Goal: Manage account settings

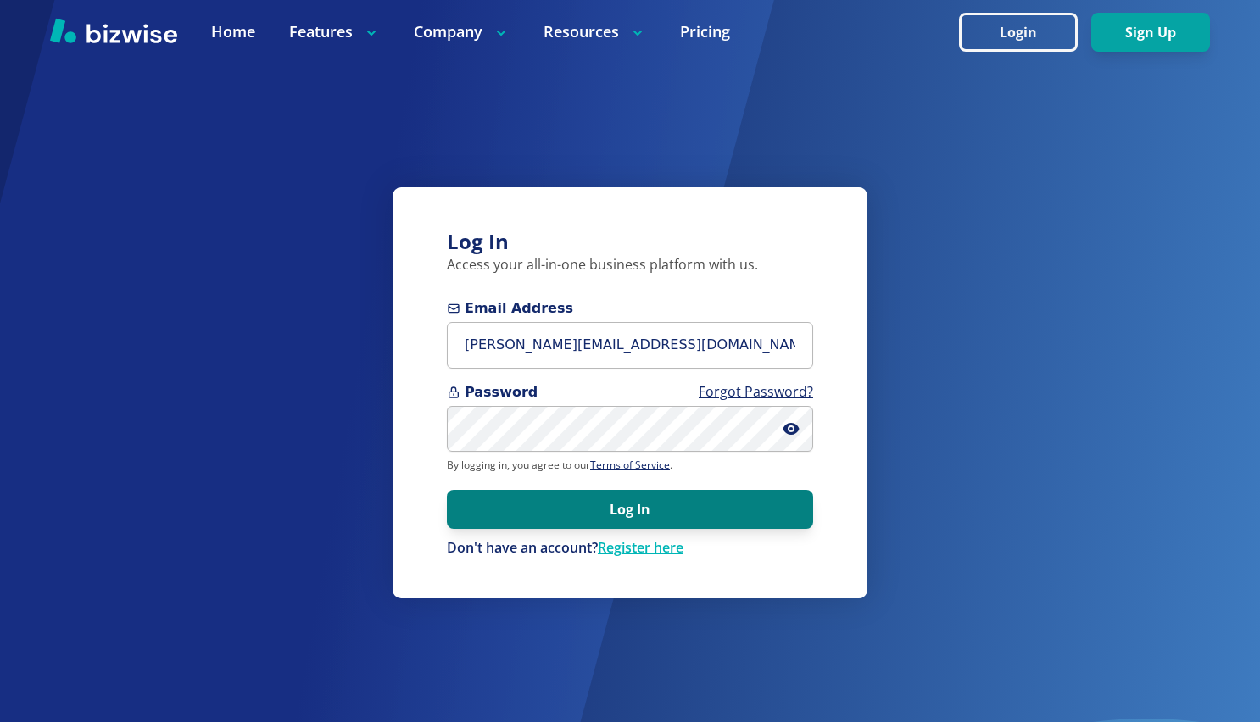
click at [632, 492] on button "Log In" at bounding box center [630, 509] width 366 height 39
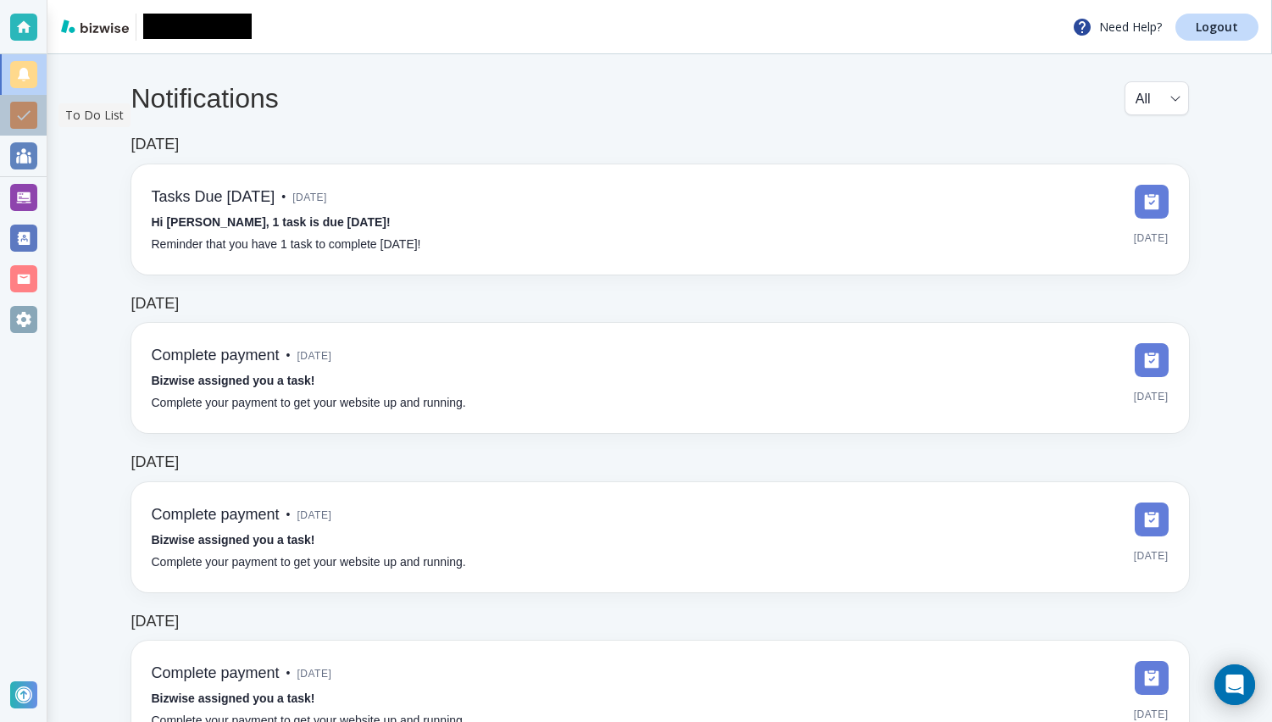
click at [42, 114] on div at bounding box center [23, 115] width 47 height 41
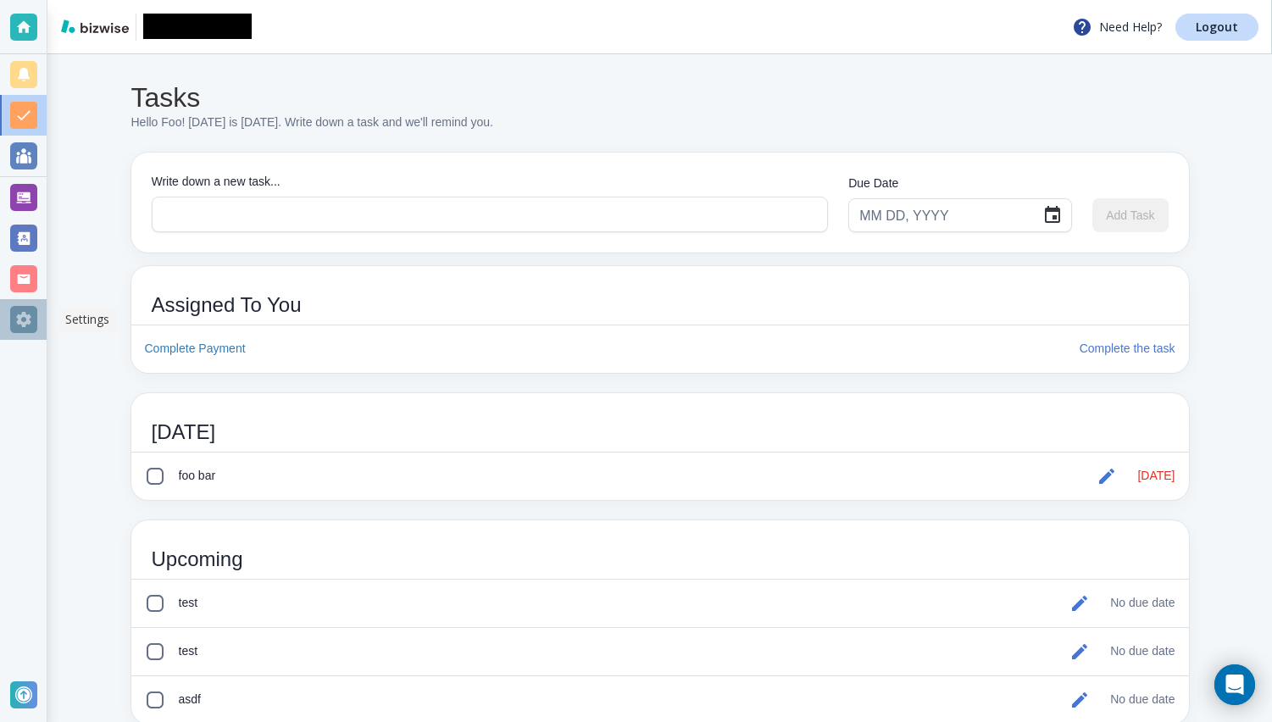
click at [31, 318] on div at bounding box center [23, 319] width 27 height 27
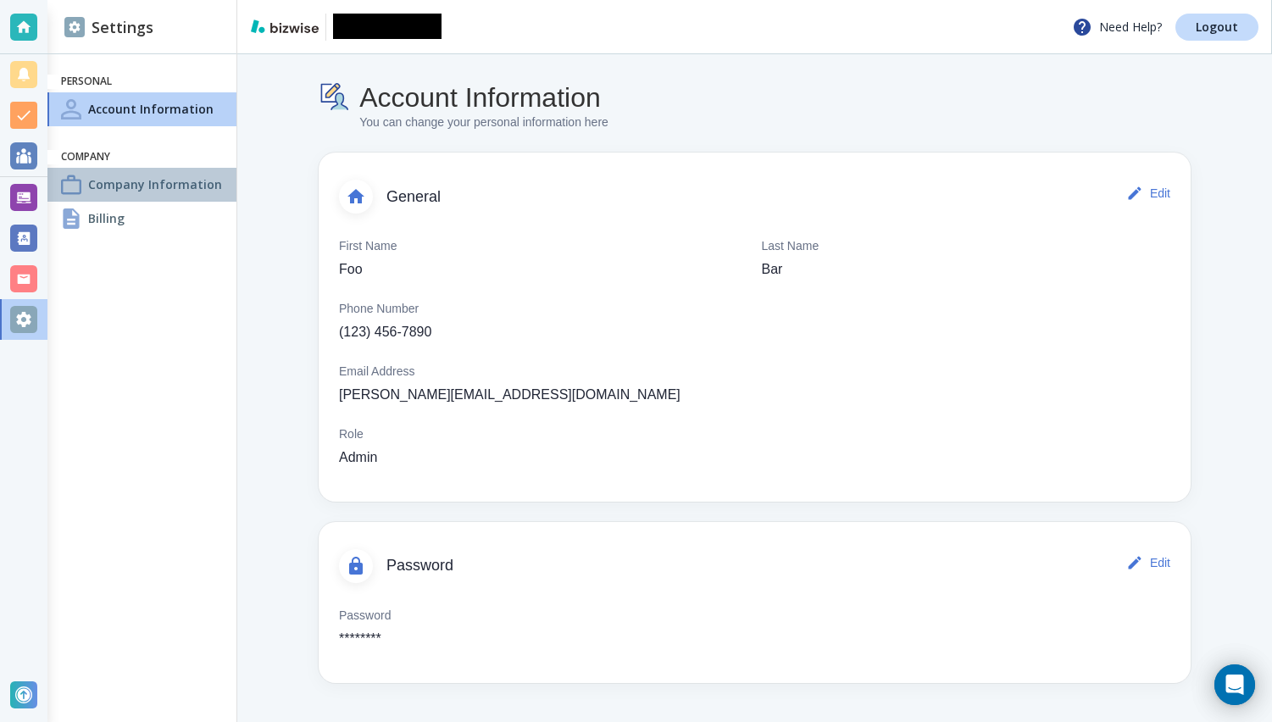
click at [100, 181] on h4 "Company Information" at bounding box center [155, 184] width 134 height 18
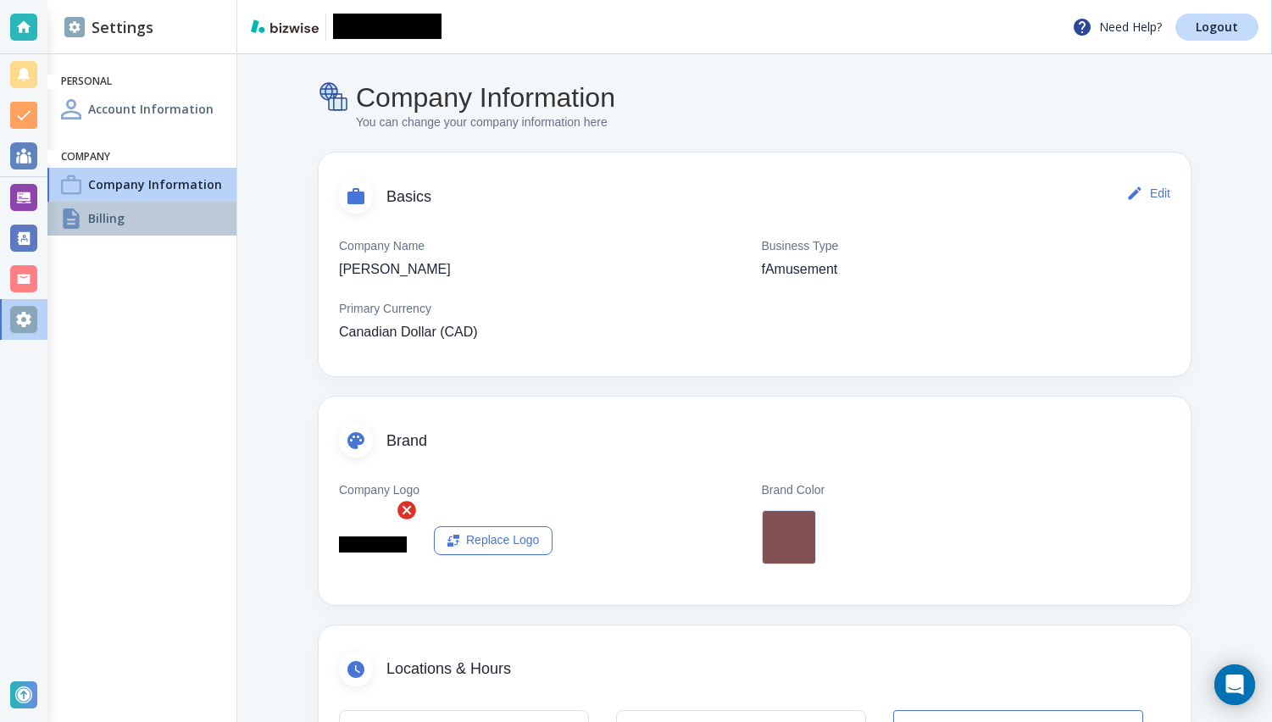
click at [94, 231] on div "Billing" at bounding box center [141, 219] width 189 height 34
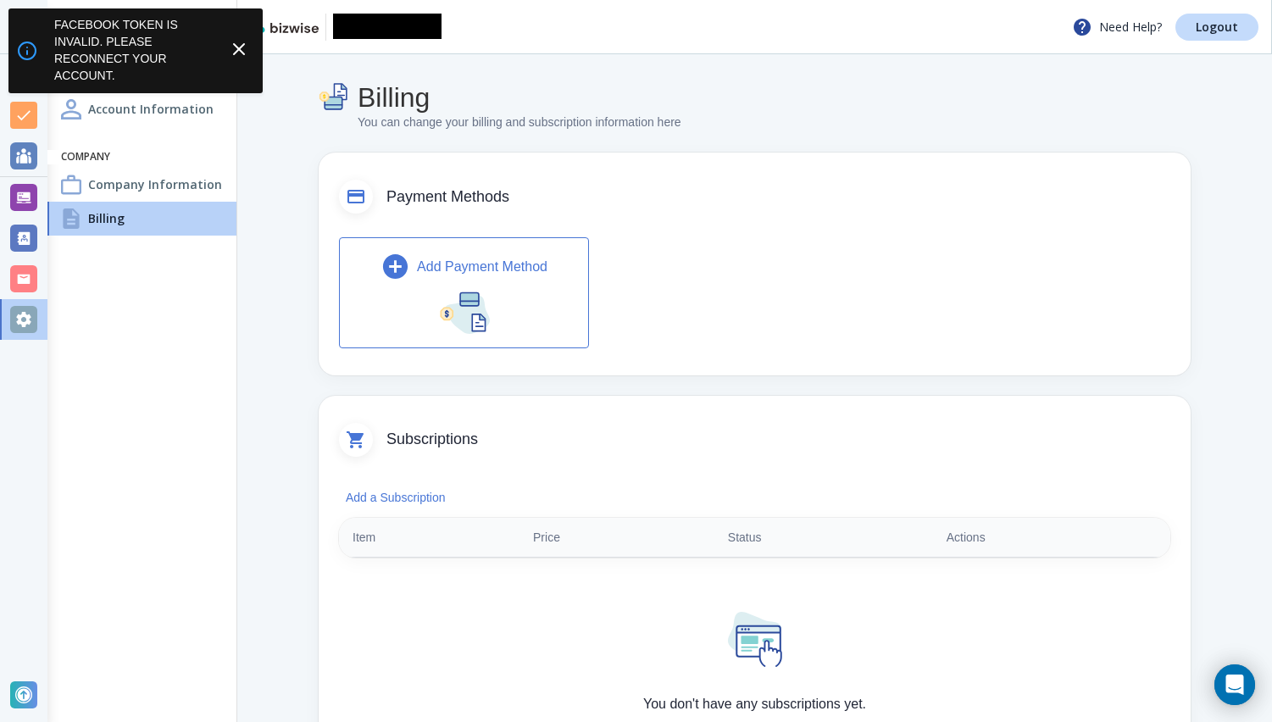
click at [247, 47] on icon at bounding box center [239, 49] width 20 height 20
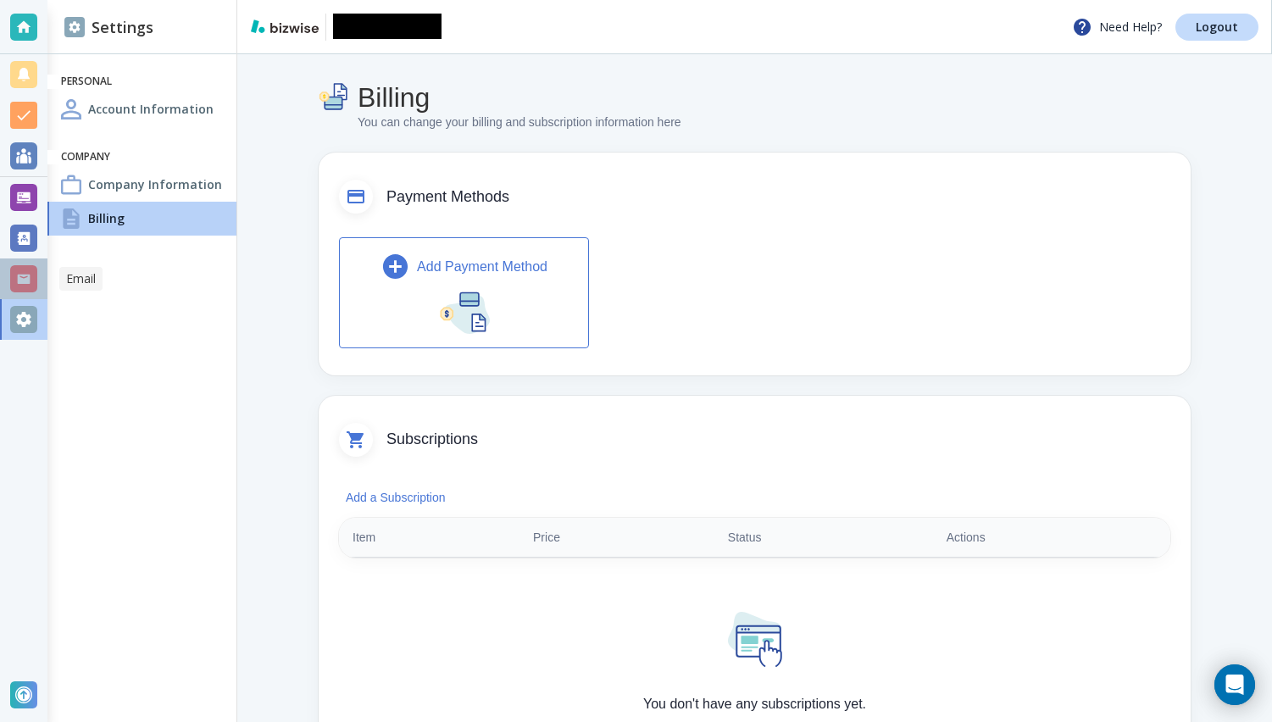
click at [24, 283] on div at bounding box center [23, 278] width 27 height 27
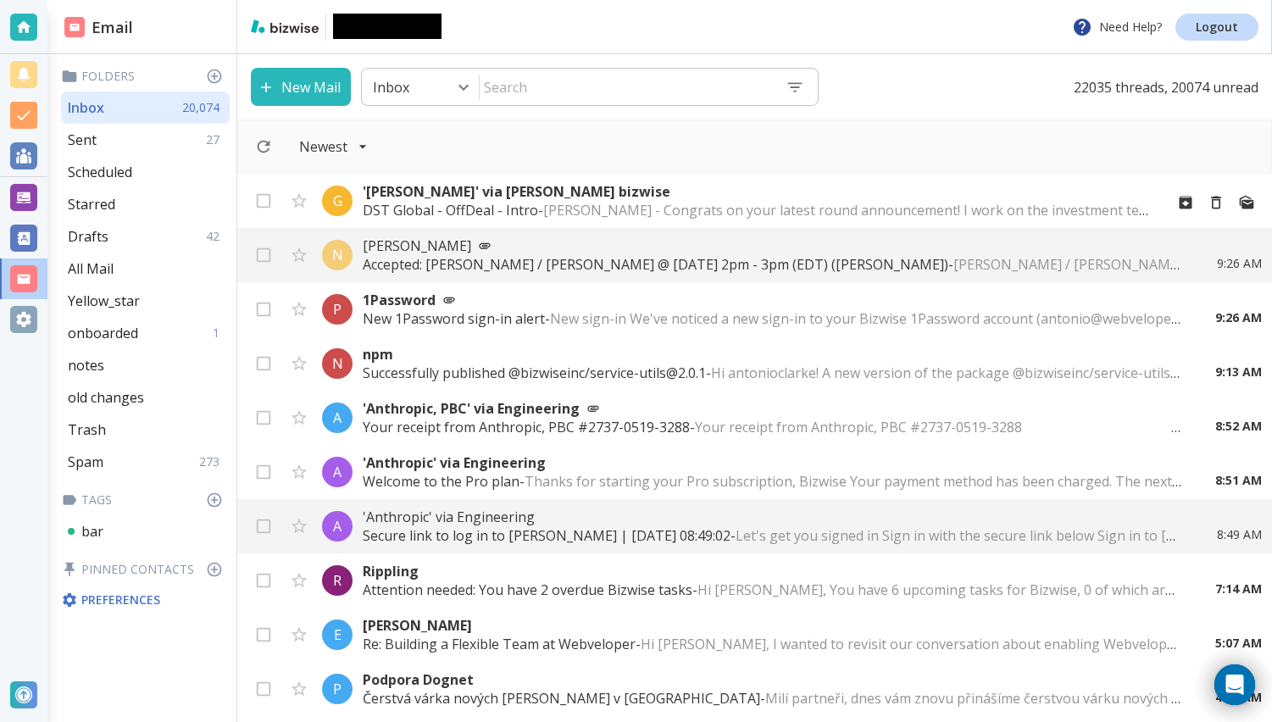
click at [736, 201] on span "[PERSON_NAME] - Congrats on your latest round announcement! I work on the inves…" at bounding box center [1219, 210] width 1353 height 19
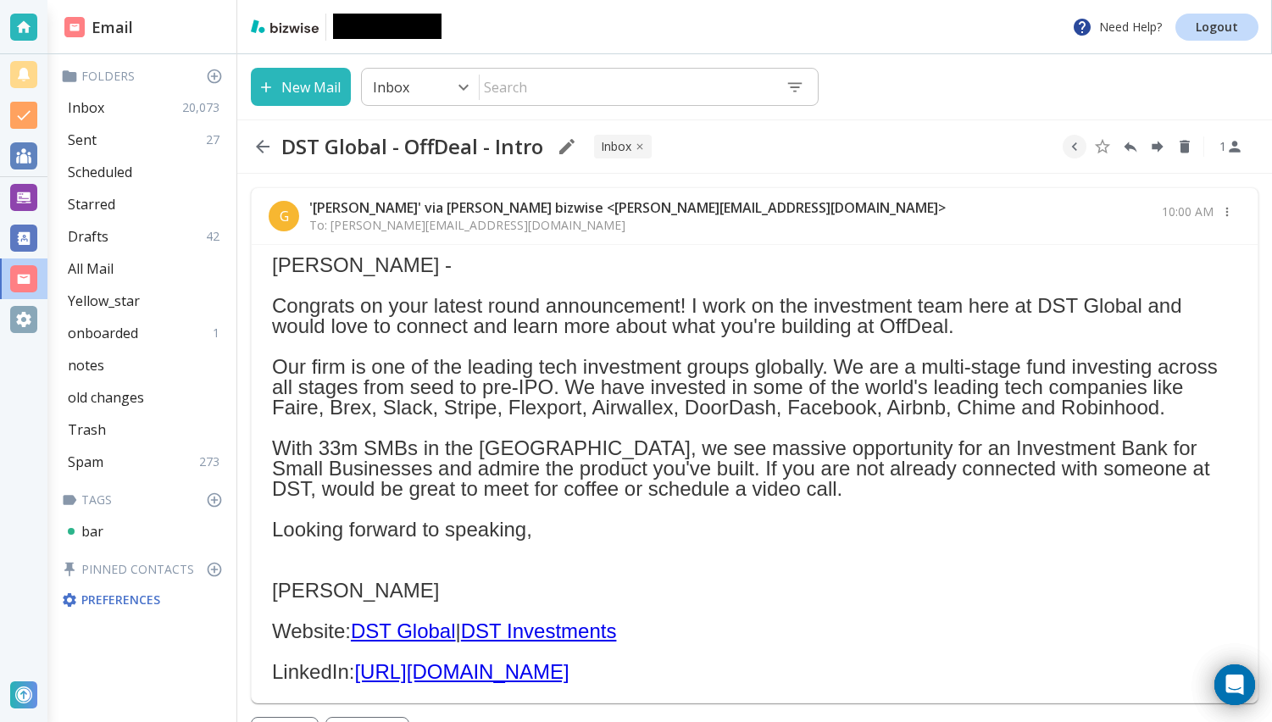
scroll to position [39, 0]
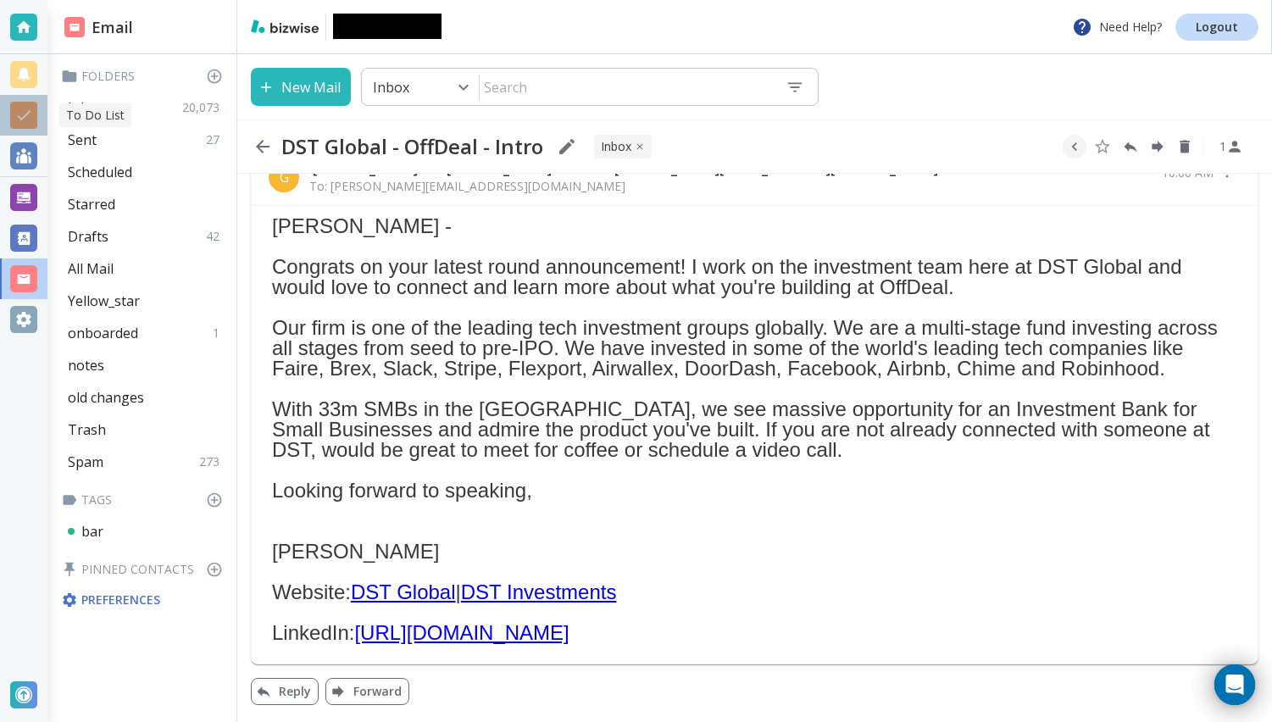
click at [42, 111] on div at bounding box center [23, 115] width 47 height 41
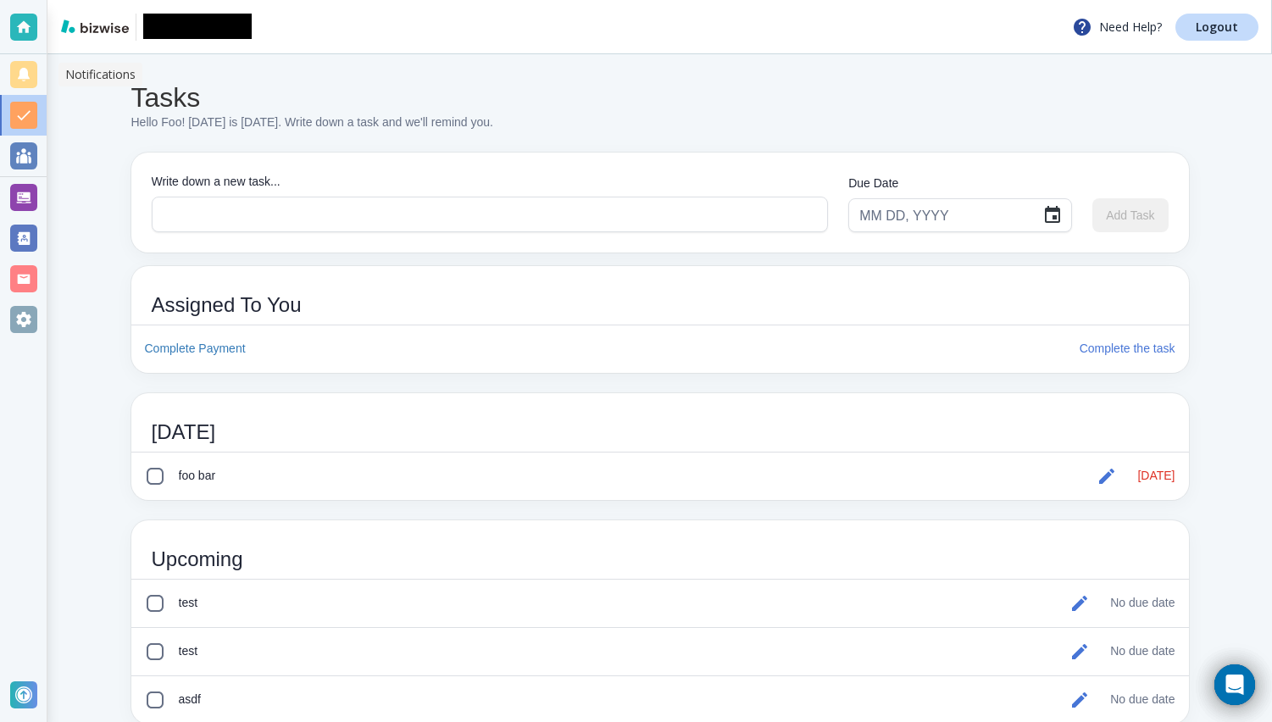
click at [37, 75] on div at bounding box center [23, 74] width 47 height 41
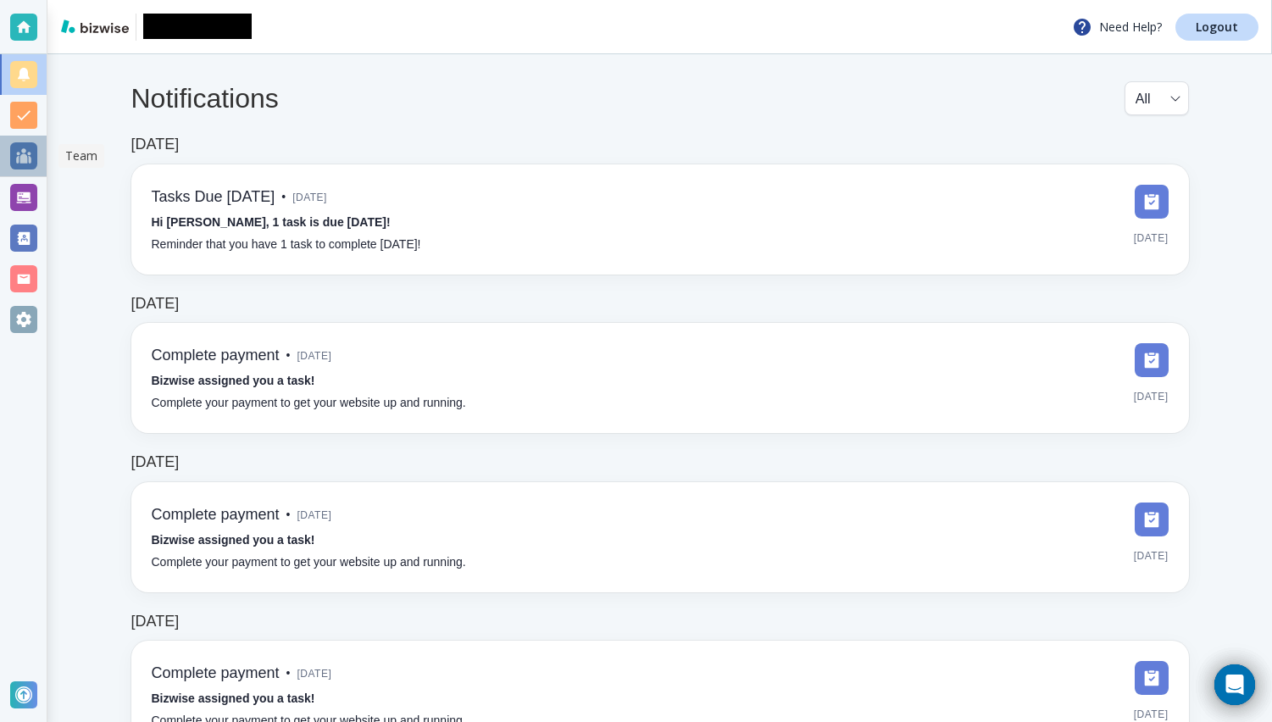
click at [30, 153] on div at bounding box center [23, 155] width 27 height 27
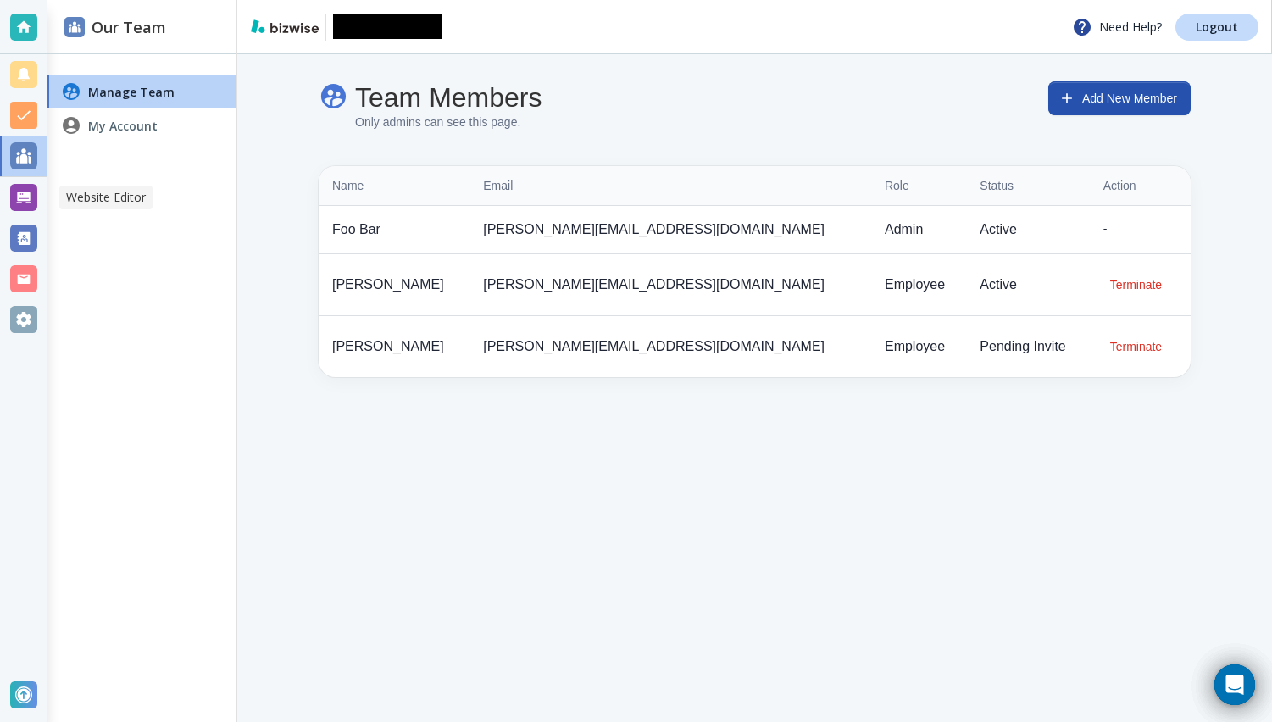
click at [30, 195] on div at bounding box center [23, 197] width 27 height 27
